Goal: Task Accomplishment & Management: Manage account settings

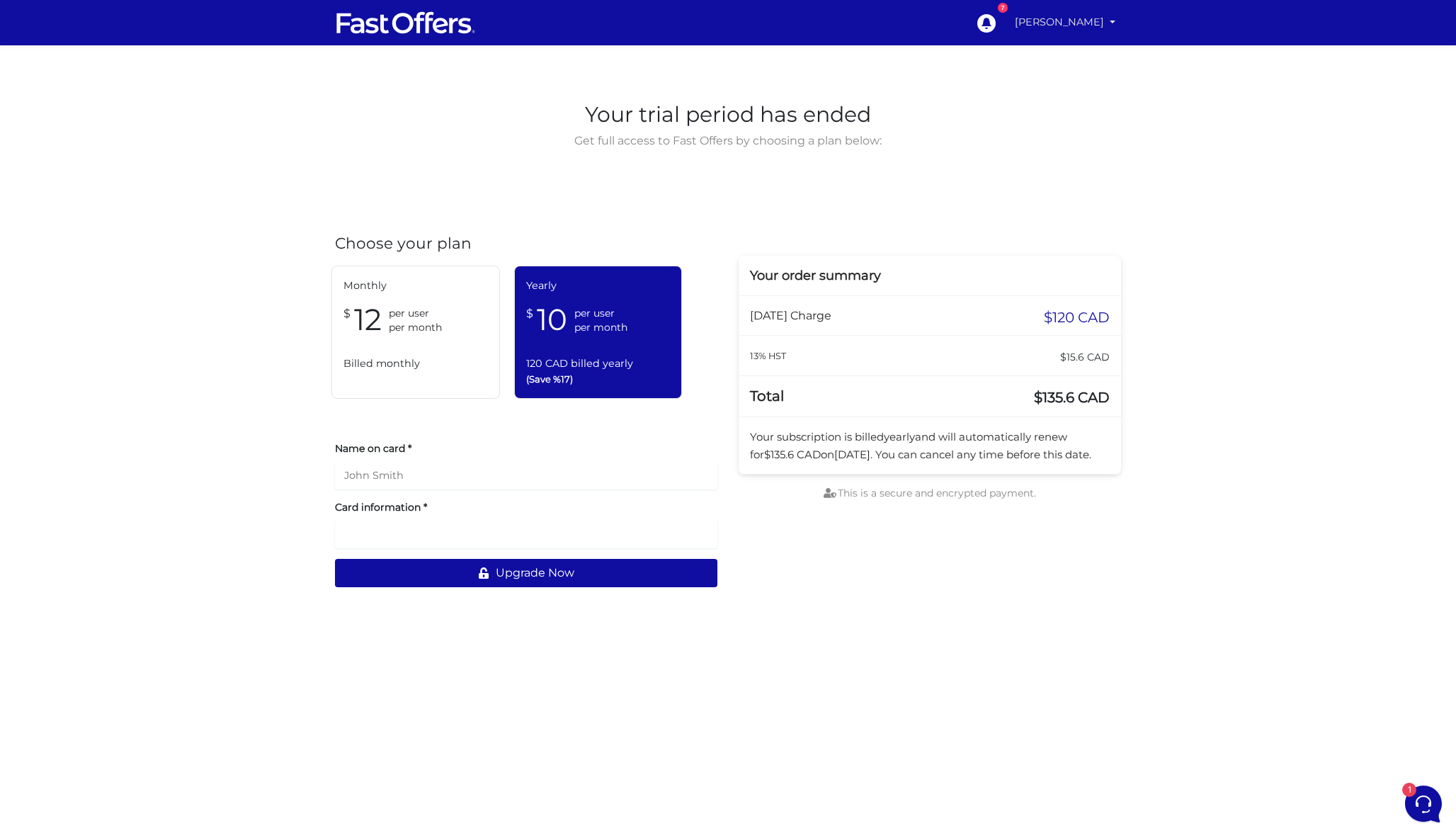
click at [1070, 24] on link "[PERSON_NAME]" at bounding box center [1065, 22] width 112 height 28
click at [1056, 48] on link "My Offers" at bounding box center [1064, 55] width 112 height 22
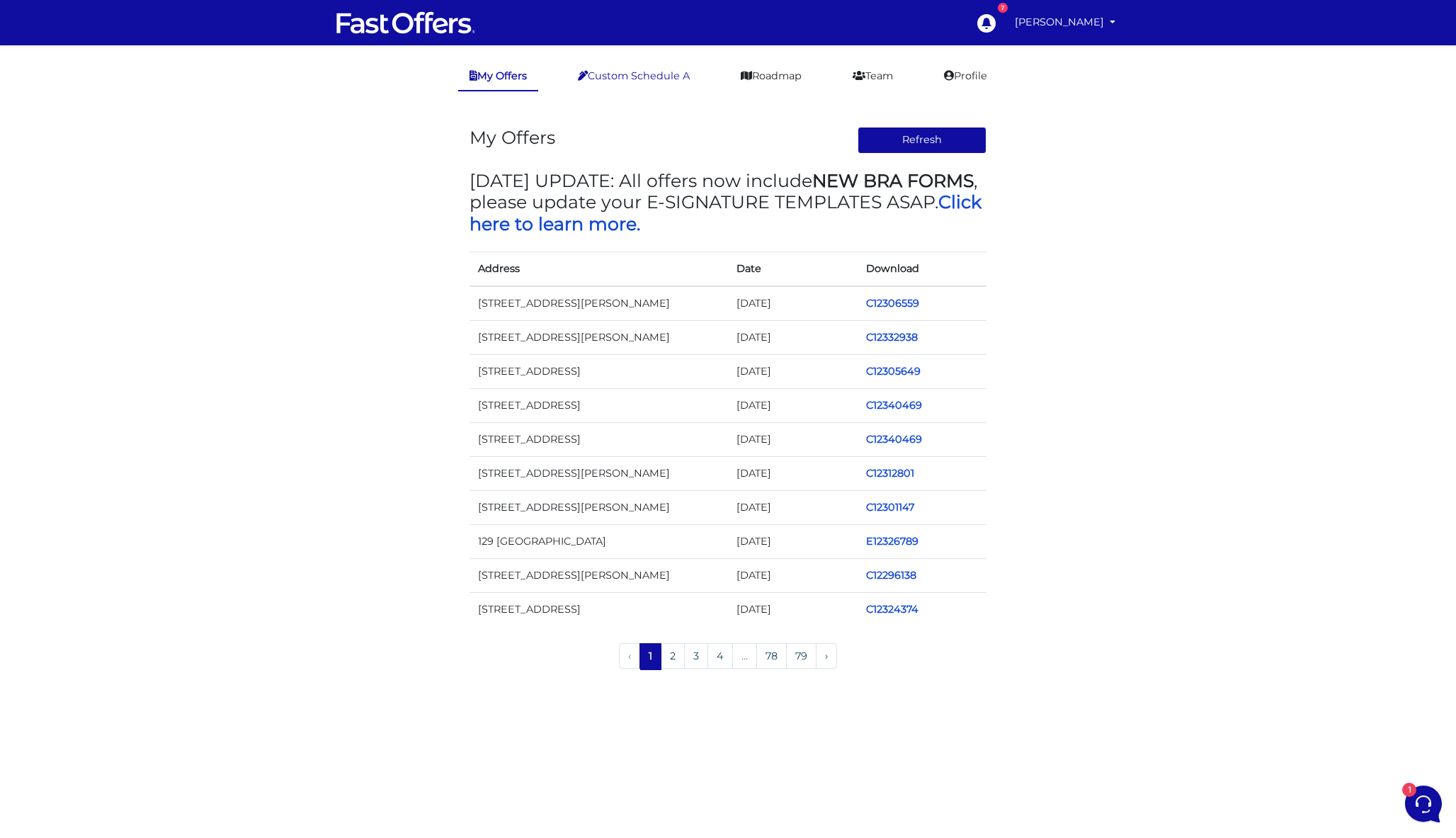
click at [641, 77] on link "Custom Schedule A" at bounding box center [634, 75] width 135 height 28
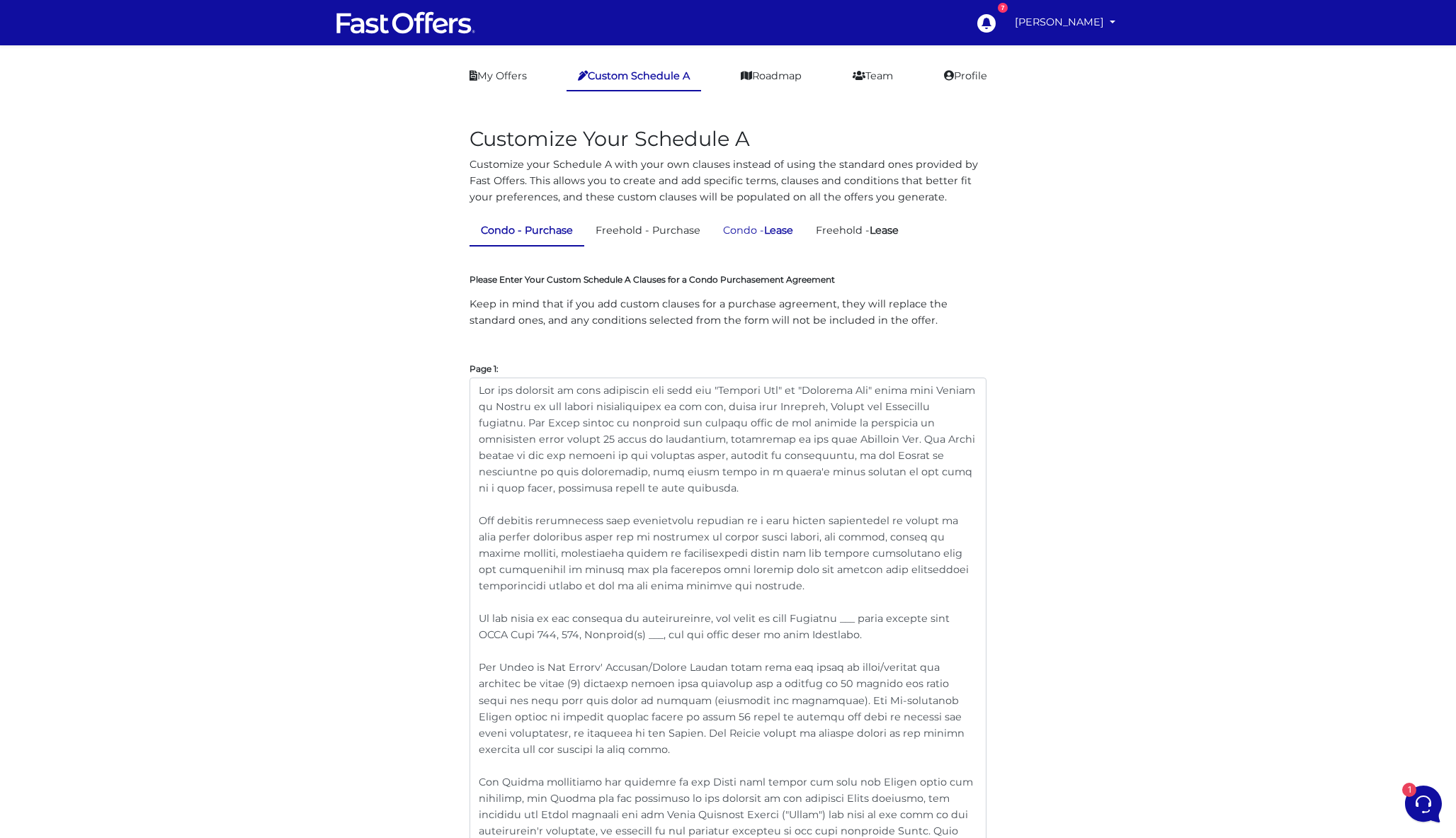
click at [761, 234] on link "Condo - Lease" at bounding box center [758, 231] width 92 height 28
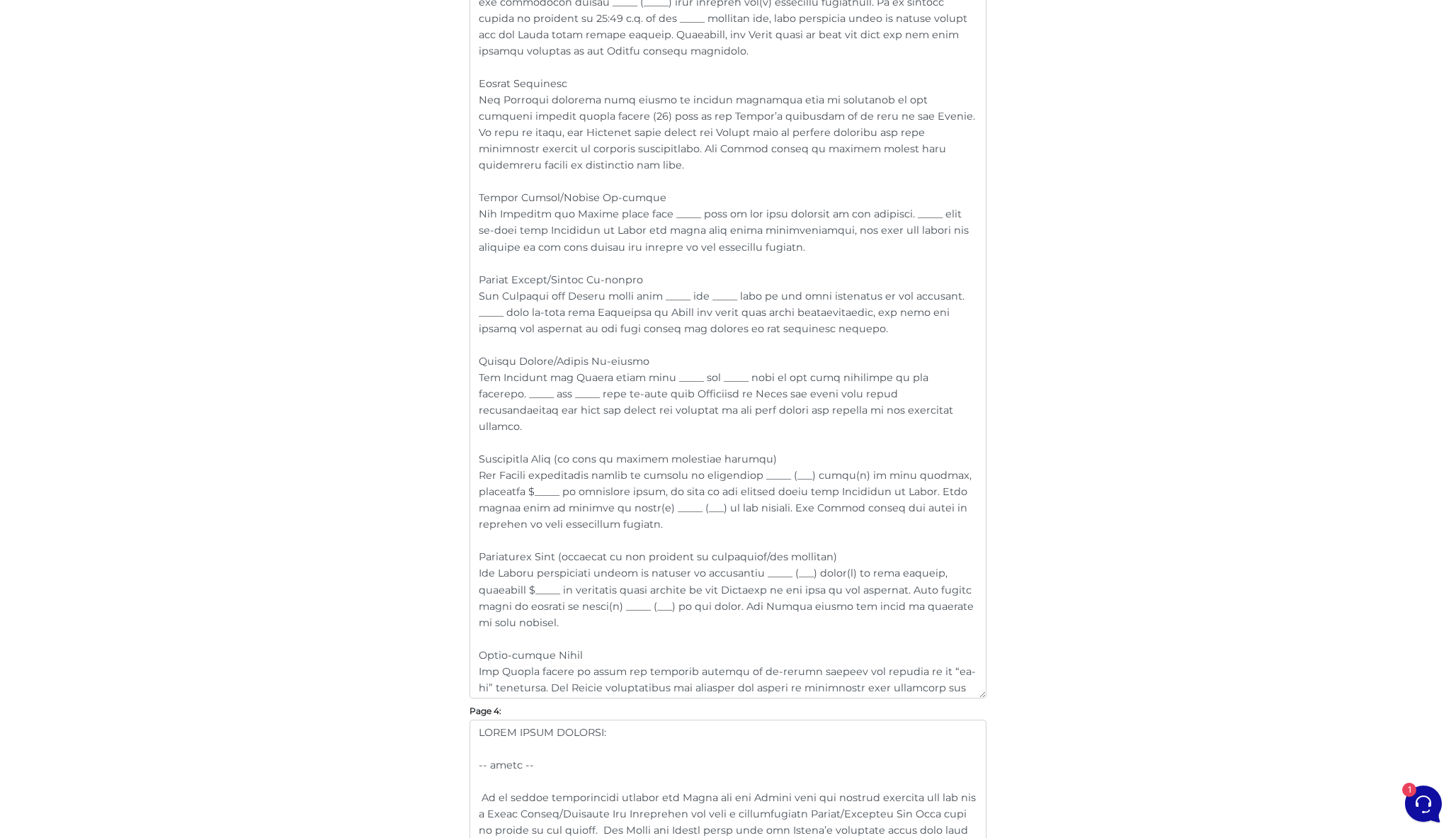
scroll to position [1806, 0]
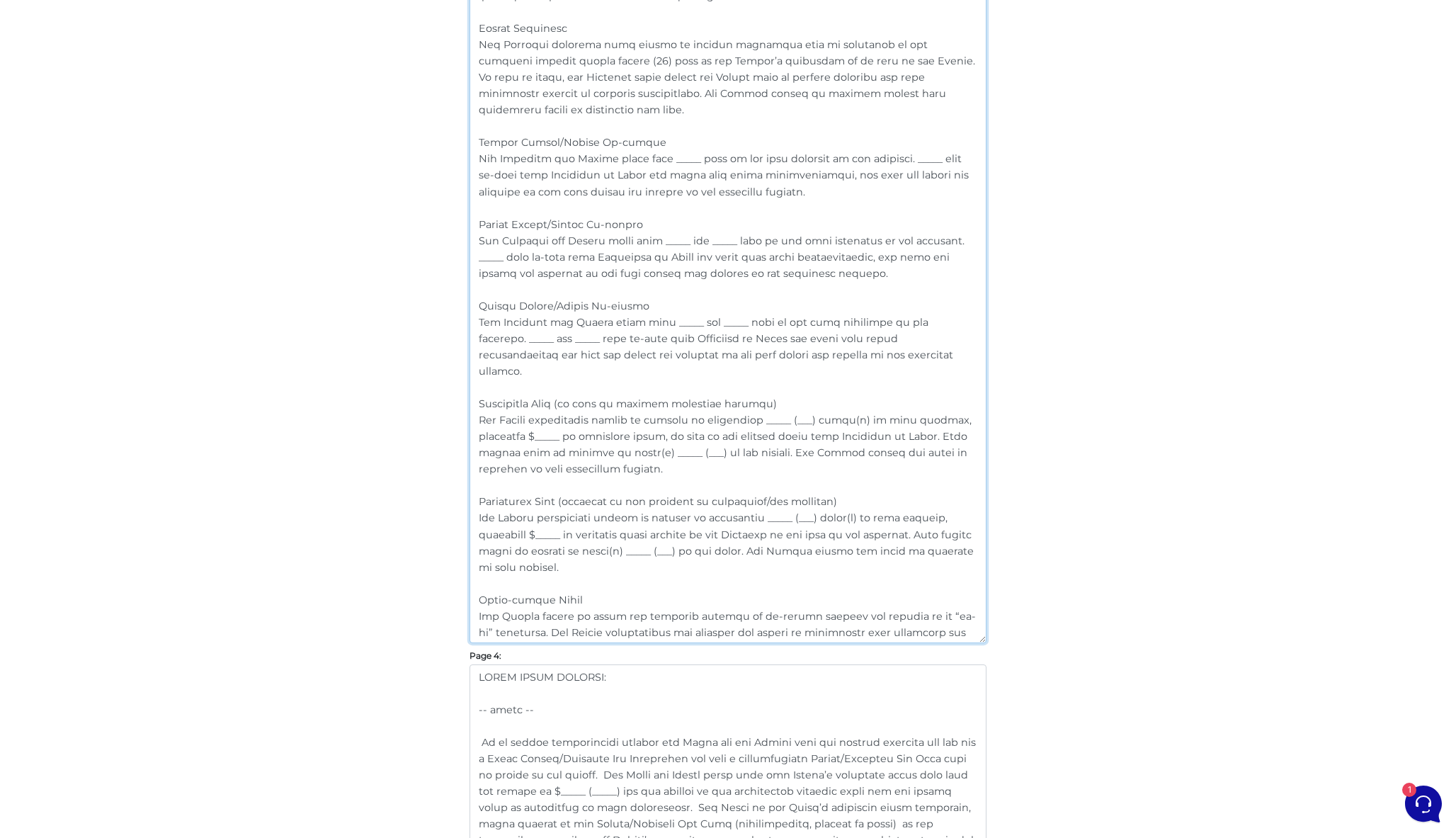
click at [615, 561] on textarea at bounding box center [728, 256] width 517 height 774
drag, startPoint x: 630, startPoint y: 551, endPoint x: 424, endPoint y: 388, distance: 262.7
